Goal: Transaction & Acquisition: Book appointment/travel/reservation

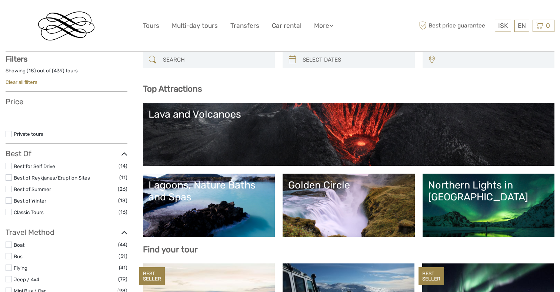
scroll to position [53, 0]
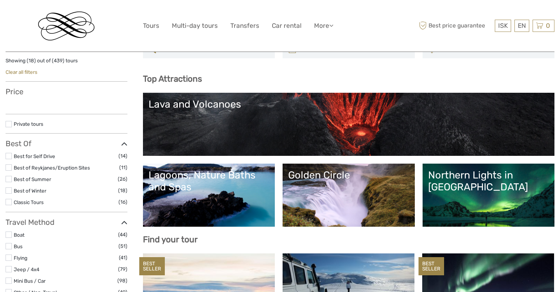
select select
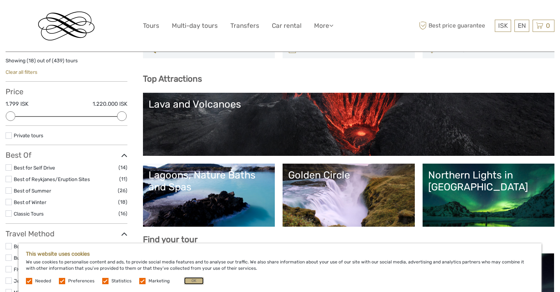
scroll to position [0, 0]
click at [193, 282] on button "OK" at bounding box center [194, 280] width 20 height 7
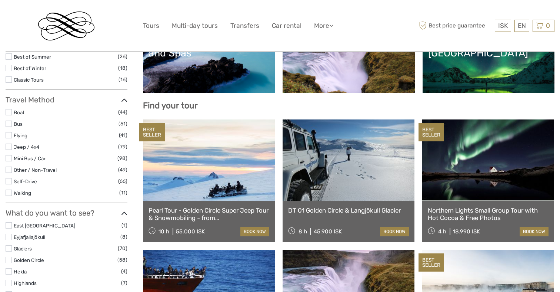
scroll to position [187, 0]
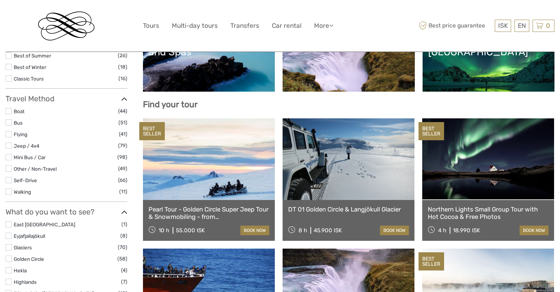
click at [214, 218] on link "Pearl Tour - Golden Circle Super Jeep Tour & Snowmobiling - from [GEOGRAPHIC_DA…" at bounding box center [209, 212] width 121 height 15
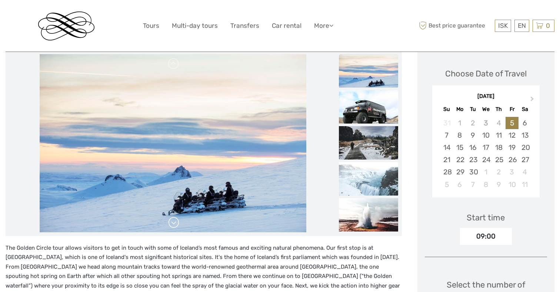
click at [173, 224] on link at bounding box center [174, 222] width 12 height 12
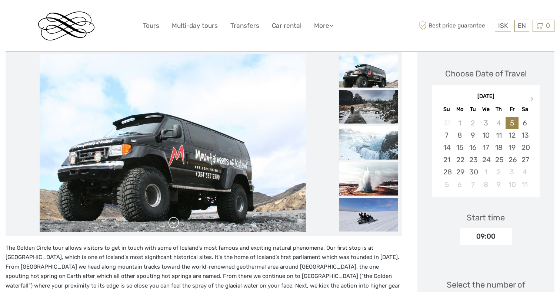
click at [173, 224] on link at bounding box center [174, 222] width 12 height 12
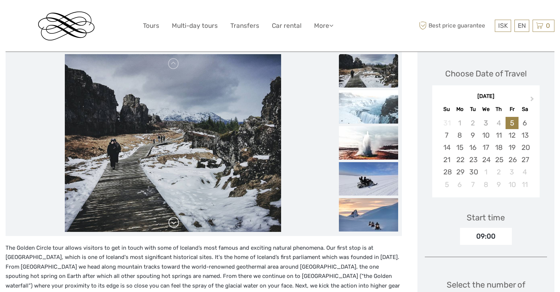
click at [173, 224] on link at bounding box center [174, 222] width 12 height 12
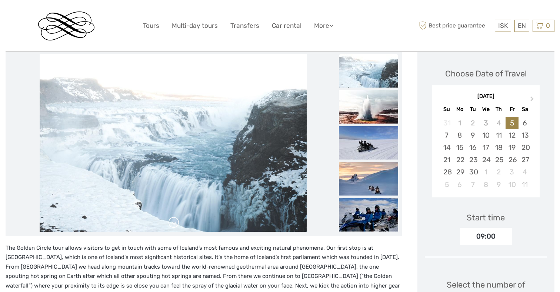
click at [173, 224] on link at bounding box center [174, 222] width 12 height 12
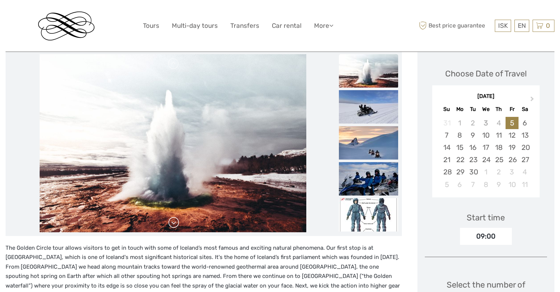
click at [173, 224] on link at bounding box center [174, 222] width 12 height 12
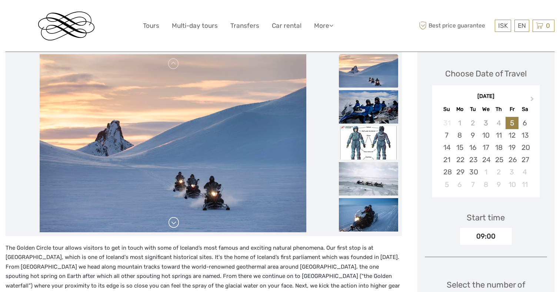
click at [173, 224] on link at bounding box center [174, 222] width 12 height 12
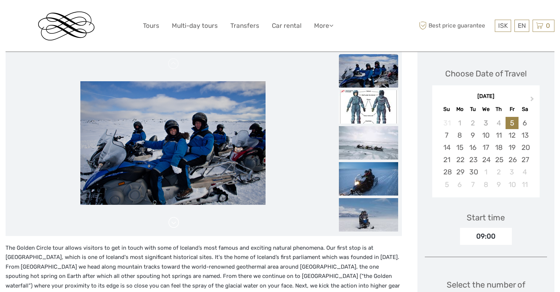
click at [173, 224] on link at bounding box center [174, 222] width 12 height 12
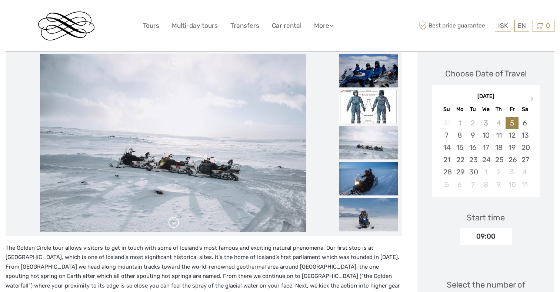
click at [173, 224] on link at bounding box center [174, 222] width 12 height 12
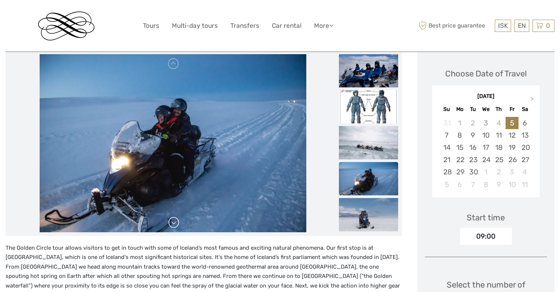
click at [173, 224] on link at bounding box center [174, 222] width 12 height 12
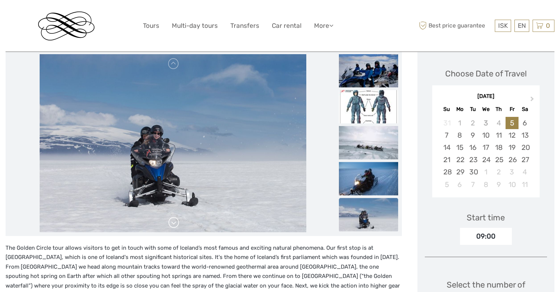
click at [174, 224] on link at bounding box center [174, 222] width 12 height 12
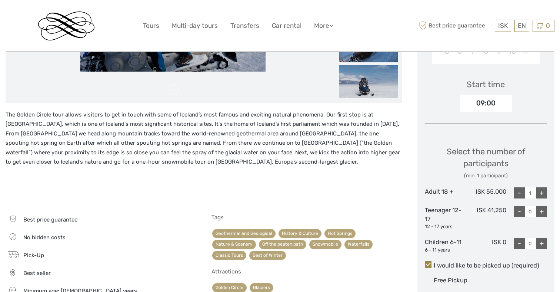
scroll to position [228, 0]
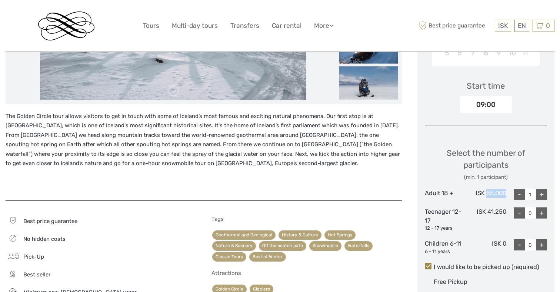
drag, startPoint x: 486, startPoint y: 192, endPoint x: 507, endPoint y: 196, distance: 20.7
click at [507, 196] on div "Adult 18 + ISK 55,000 - 1 +" at bounding box center [486, 194] width 123 height 11
copy div "55,000"
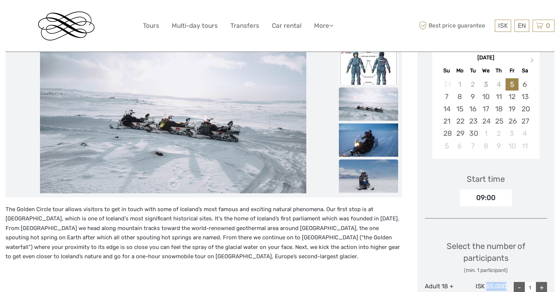
scroll to position [0, 0]
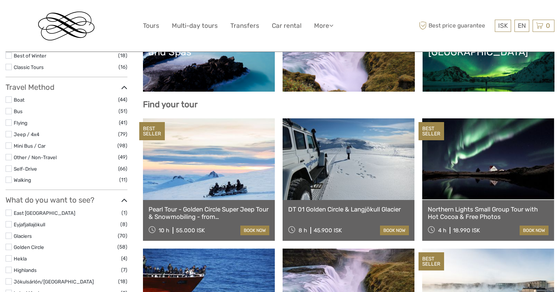
select select
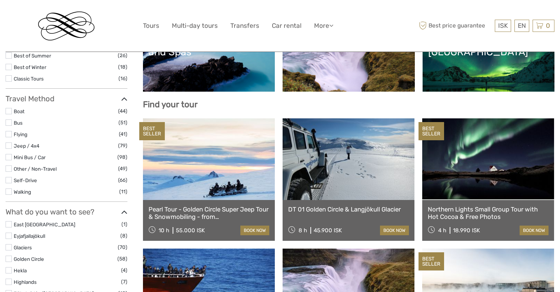
click at [453, 181] on link at bounding box center [488, 159] width 132 height 82
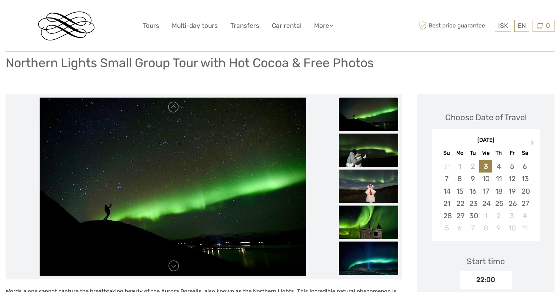
scroll to position [81, 0]
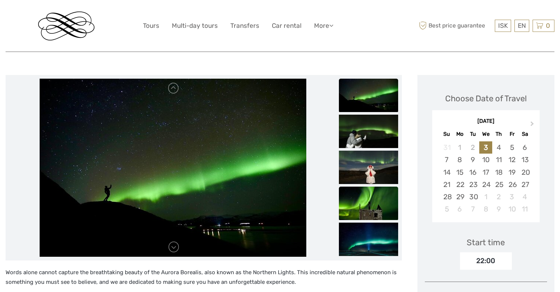
click at [343, 193] on img at bounding box center [368, 202] width 59 height 33
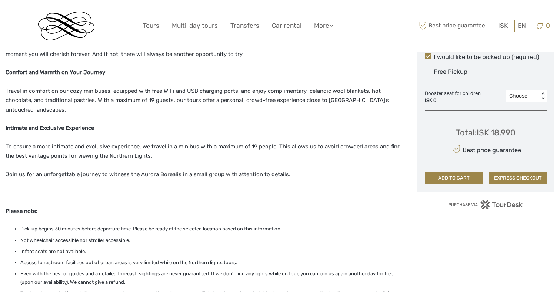
scroll to position [0, 0]
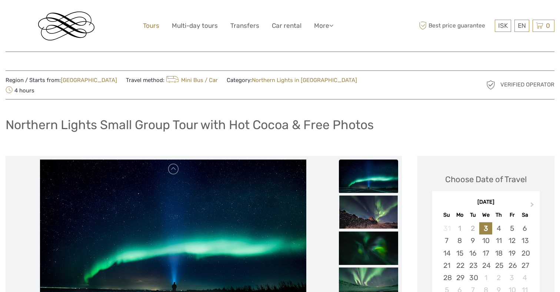
click at [150, 27] on link "Tours" at bounding box center [151, 25] width 16 height 11
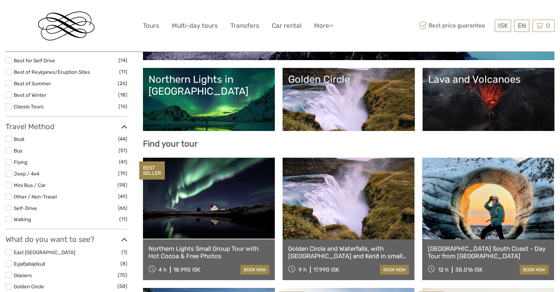
select select
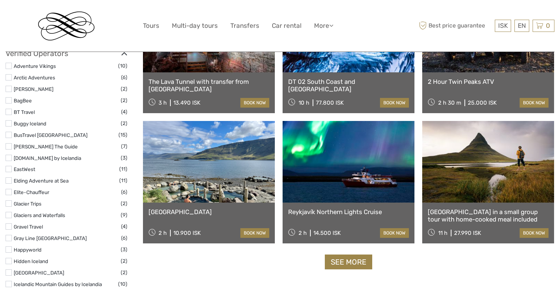
scroll to position [837, 0]
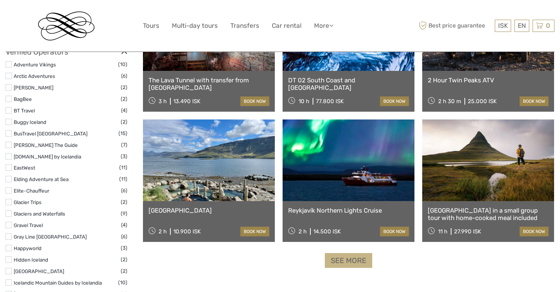
click at [351, 263] on link "See more" at bounding box center [348, 260] width 47 height 15
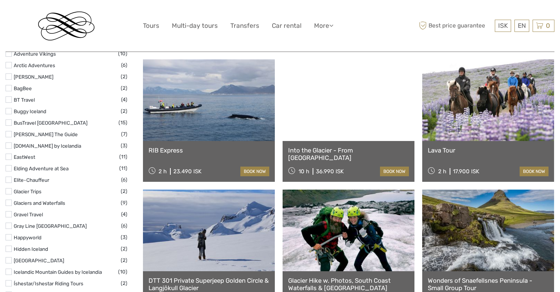
scroll to position [695, 0]
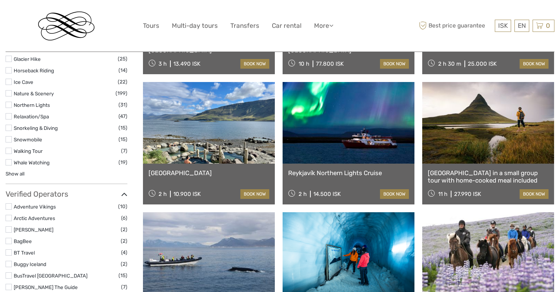
click at [330, 173] on link "Reykjavík Northern Lights Cruise" at bounding box center [348, 172] width 121 height 7
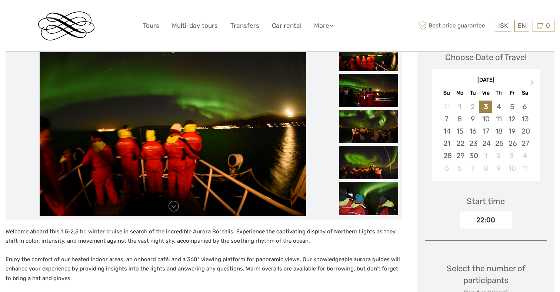
click at [350, 170] on img at bounding box center [368, 162] width 59 height 33
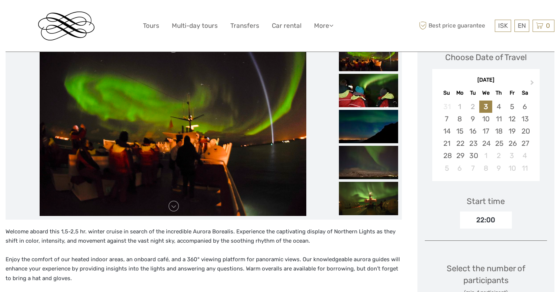
click at [350, 170] on img at bounding box center [368, 162] width 59 height 33
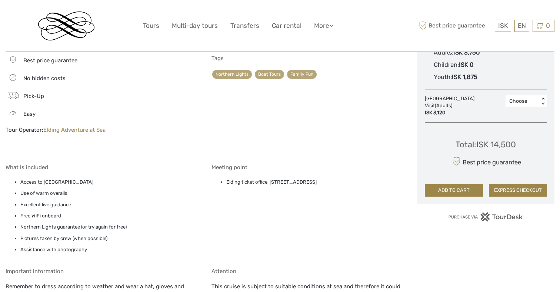
scroll to position [453, 0]
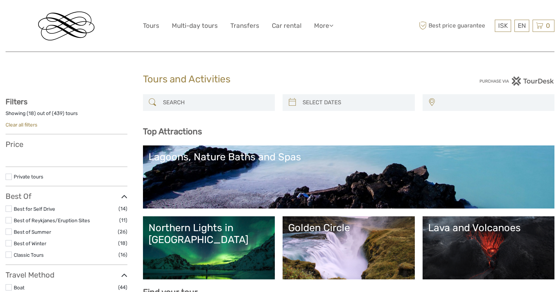
select select
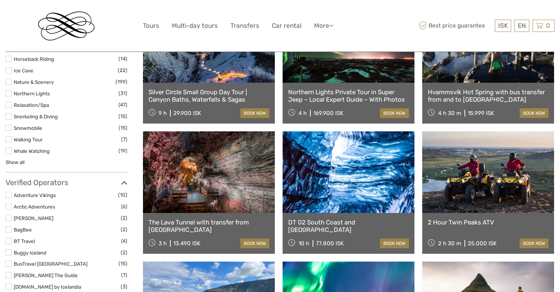
select select
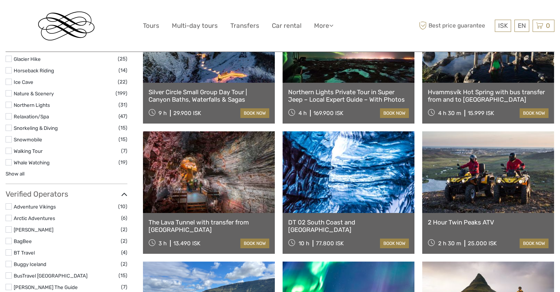
scroll to position [0, 0]
